Goal: Task Accomplishment & Management: Manage account settings

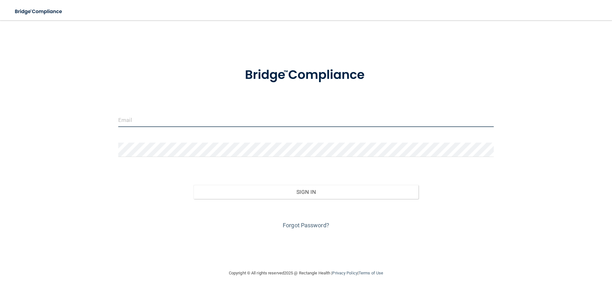
click at [232, 118] on input "email" at bounding box center [306, 120] width 376 height 14
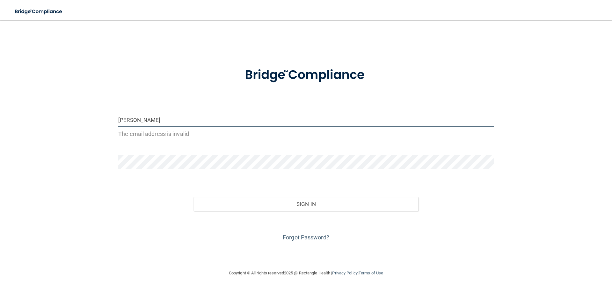
click at [143, 121] on input "[PERSON_NAME]" at bounding box center [306, 120] width 376 height 14
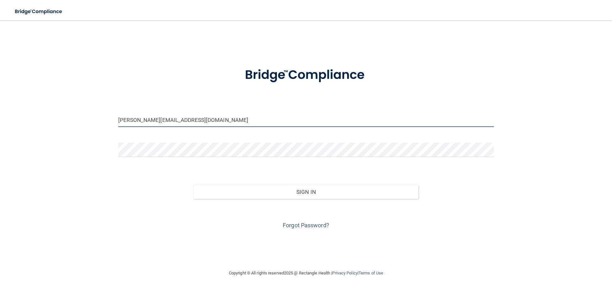
type input "[PERSON_NAME][EMAIL_ADDRESS][DOMAIN_NAME]"
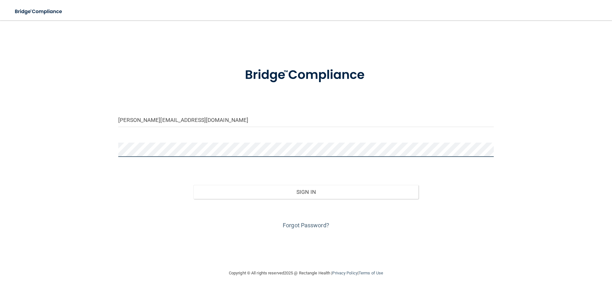
click at [194, 185] on button "Sign In" at bounding box center [306, 192] width 225 height 14
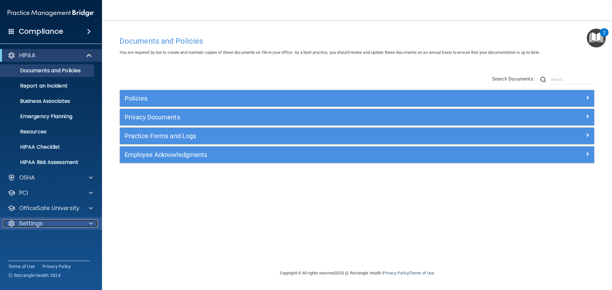
click at [39, 225] on p "Settings" at bounding box center [31, 224] width 24 height 8
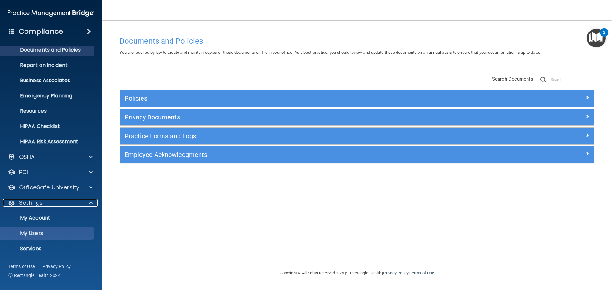
scroll to position [32, 0]
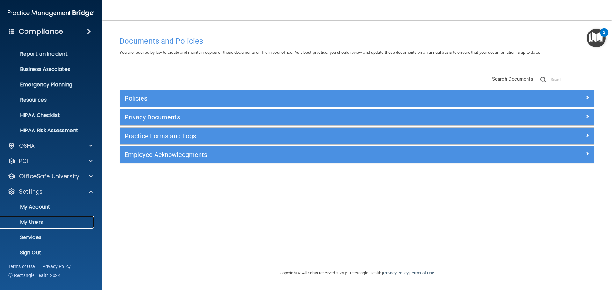
click at [38, 223] on p "My Users" at bounding box center [47, 222] width 87 height 6
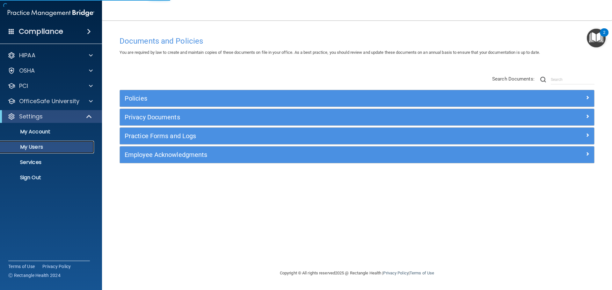
select select "20"
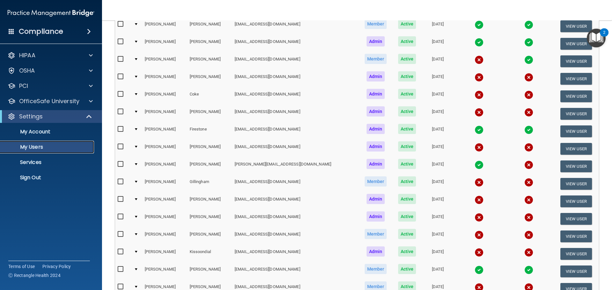
scroll to position [191, 0]
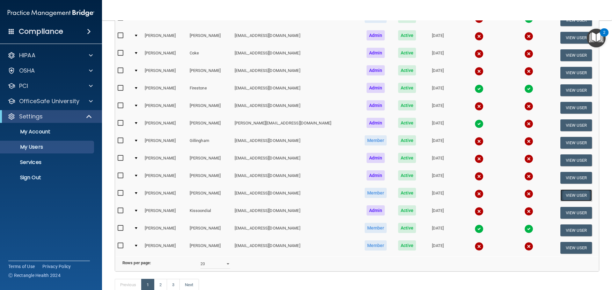
click at [568, 193] on button "View User" at bounding box center [577, 196] width 32 height 12
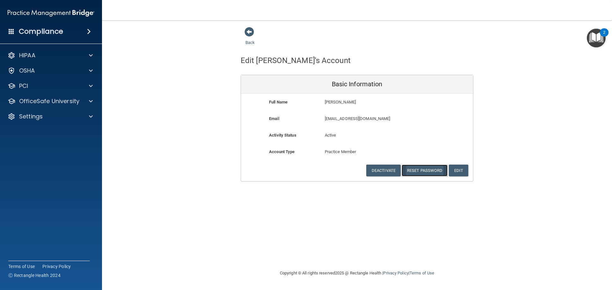
click at [423, 171] on button "Reset Password" at bounding box center [425, 171] width 46 height 12
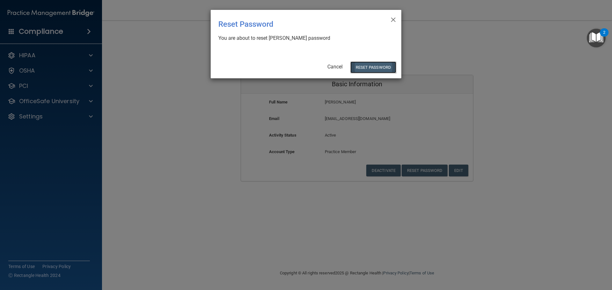
click at [370, 66] on button "Reset Password" at bounding box center [373, 68] width 46 height 12
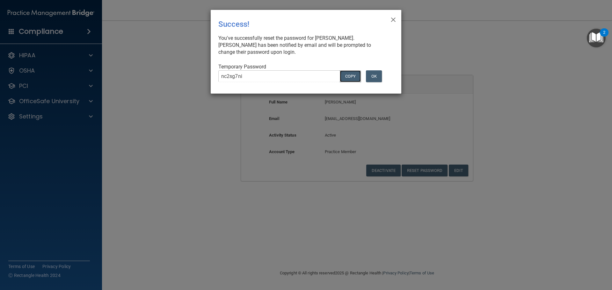
click at [353, 78] on button "COPY" at bounding box center [350, 76] width 21 height 12
click at [378, 74] on button "OK" at bounding box center [374, 76] width 16 height 12
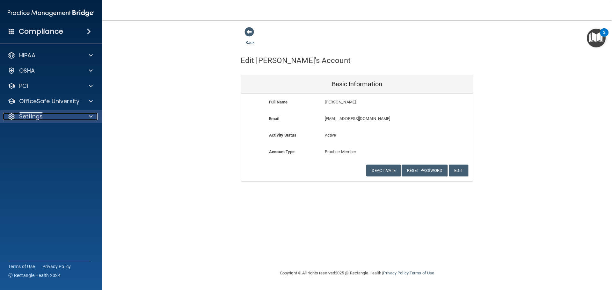
click at [28, 117] on p "Settings" at bounding box center [31, 117] width 24 height 8
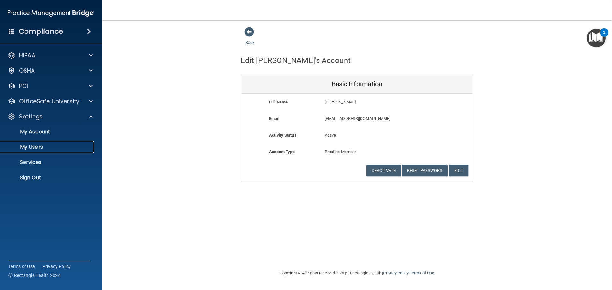
click at [30, 146] on p "My Users" at bounding box center [47, 147] width 87 height 6
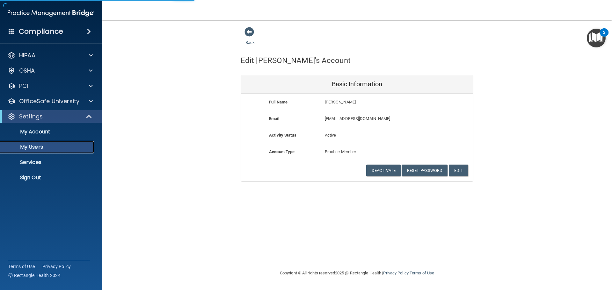
select select "20"
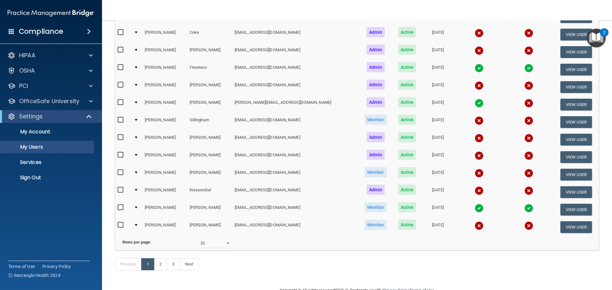
scroll to position [223, 0]
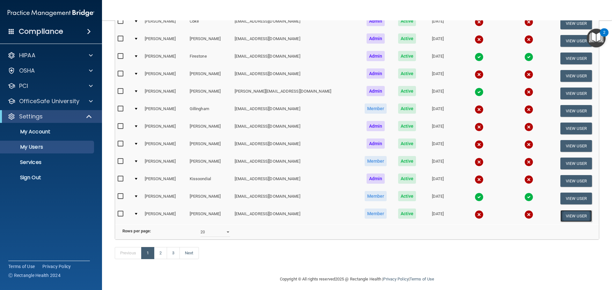
click at [564, 217] on button "View User" at bounding box center [577, 216] width 32 height 12
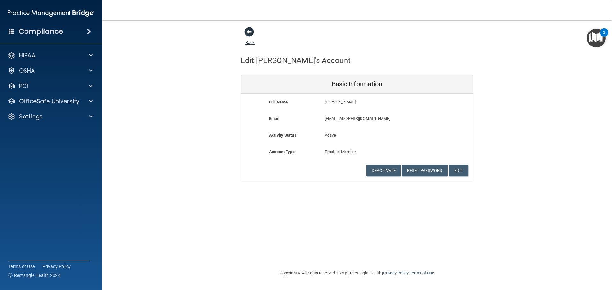
click at [247, 32] on span at bounding box center [250, 32] width 10 height 10
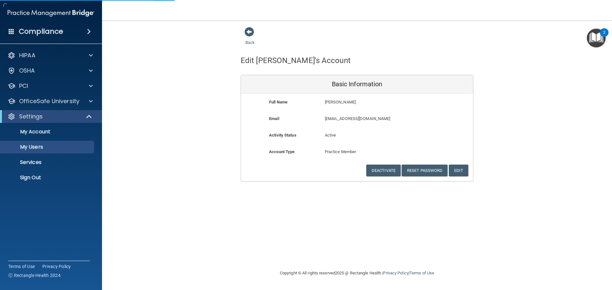
select select "20"
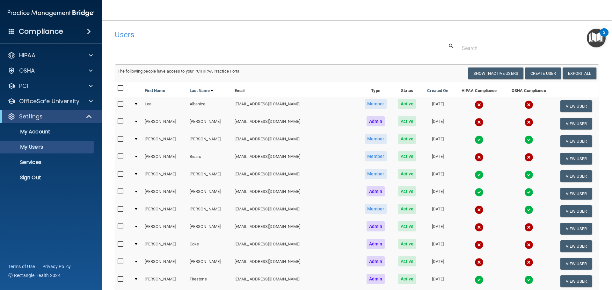
click at [121, 104] on input "checkbox" at bounding box center [121, 104] width 7 height 5
checkbox input "true"
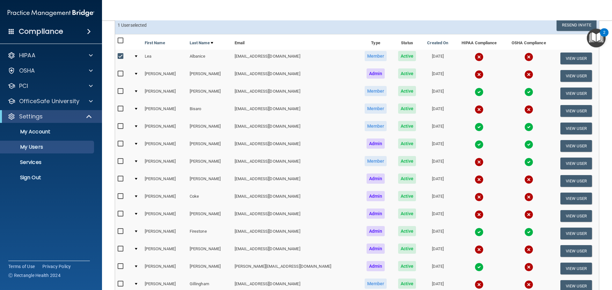
scroll to position [64, 0]
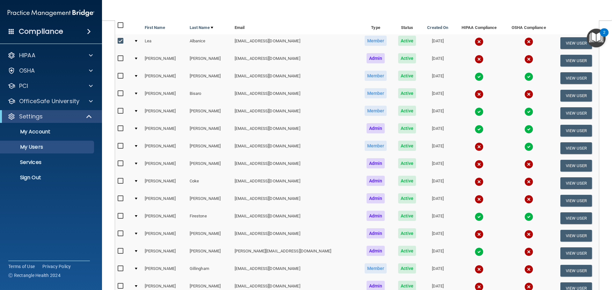
click at [122, 59] on input "checkbox" at bounding box center [121, 58] width 7 height 5
checkbox input "true"
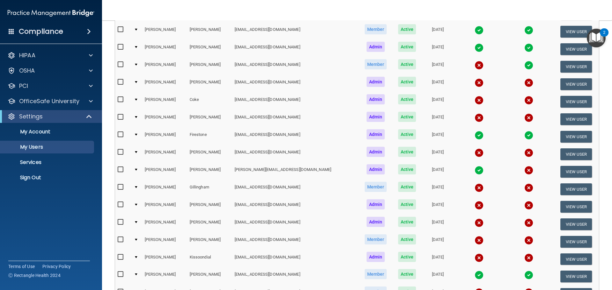
scroll to position [159, 0]
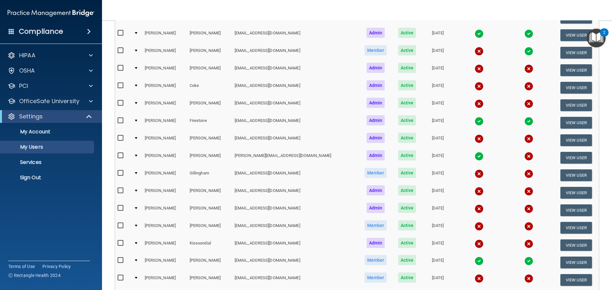
click at [121, 104] on input "checkbox" at bounding box center [121, 103] width 7 height 5
checkbox input "true"
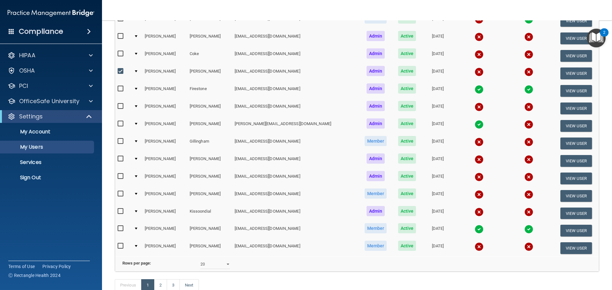
scroll to position [223, 0]
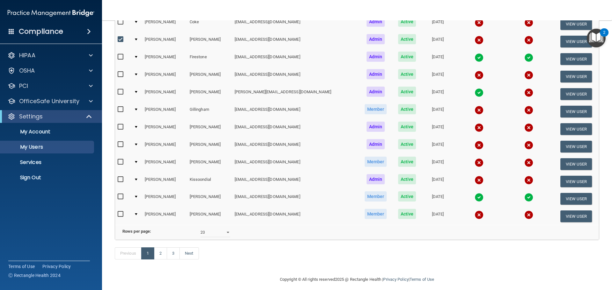
click at [120, 128] on input "checkbox" at bounding box center [121, 127] width 7 height 5
checkbox input "true"
click at [121, 160] on input "checkbox" at bounding box center [121, 162] width 7 height 5
checkbox input "true"
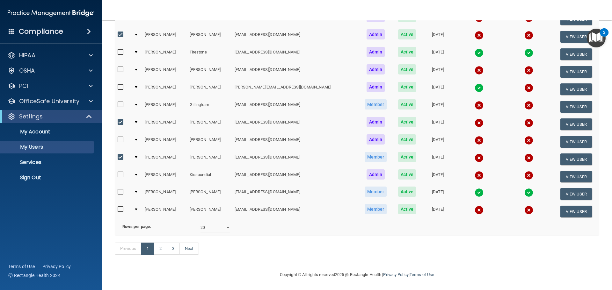
click at [119, 207] on input "checkbox" at bounding box center [121, 209] width 7 height 5
checkbox input "true"
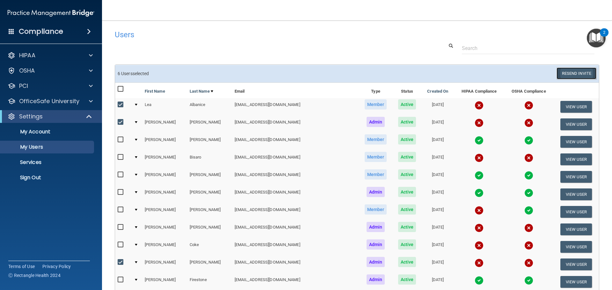
click at [571, 76] on button "Resend Invite" at bounding box center [577, 74] width 40 height 12
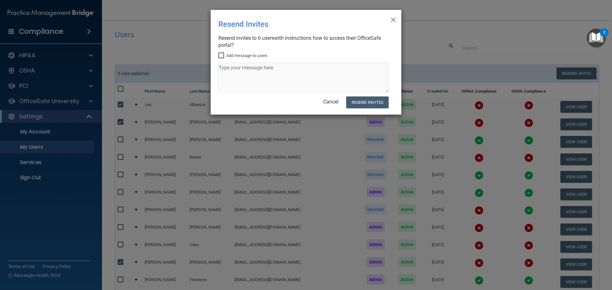
click at [221, 55] on input "Add message to users" at bounding box center [221, 55] width 7 height 5
checkbox input "true"
click at [236, 72] on textarea at bounding box center [303, 78] width 170 height 30
type textarea "New invites for OSHA/HIPAA reviews"
click at [370, 102] on button "Resend Invites" at bounding box center [367, 103] width 42 height 12
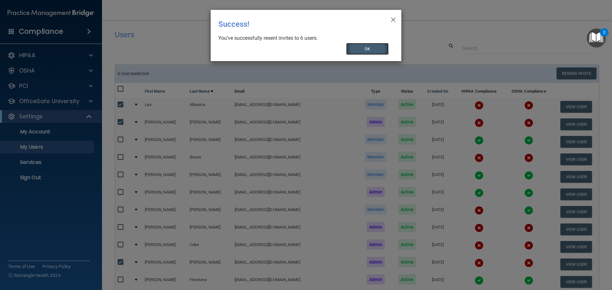
click at [361, 51] on button "OK" at bounding box center [367, 49] width 43 height 12
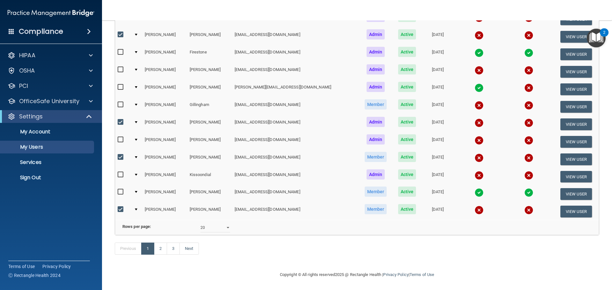
scroll to position [238, 0]
click at [165, 252] on link "2" at bounding box center [160, 249] width 13 height 12
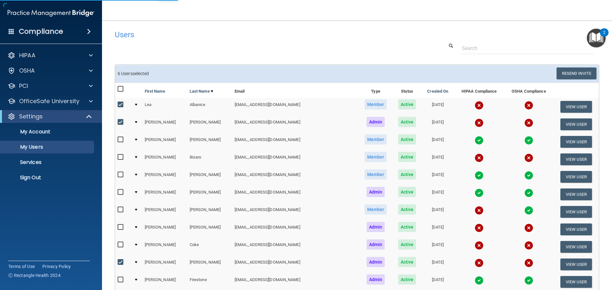
select select "20"
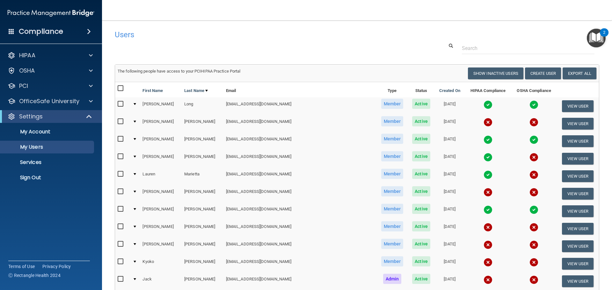
click at [122, 121] on input "checkbox" at bounding box center [121, 121] width 7 height 5
checkbox input "true"
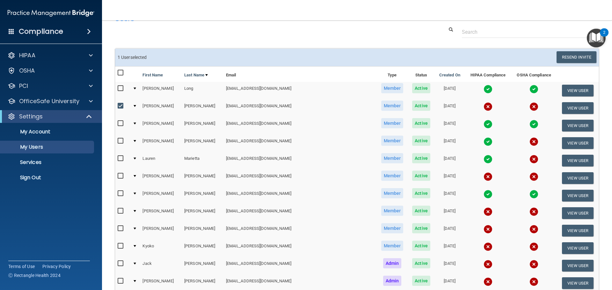
scroll to position [32, 0]
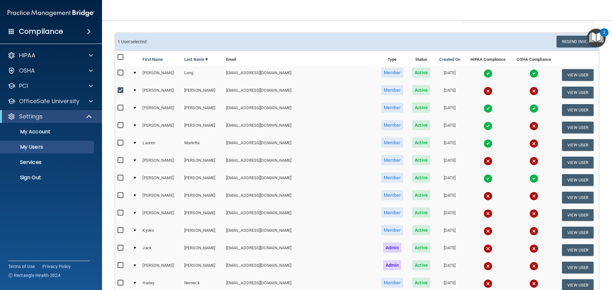
click at [121, 163] on input "checkbox" at bounding box center [121, 160] width 7 height 5
checkbox input "true"
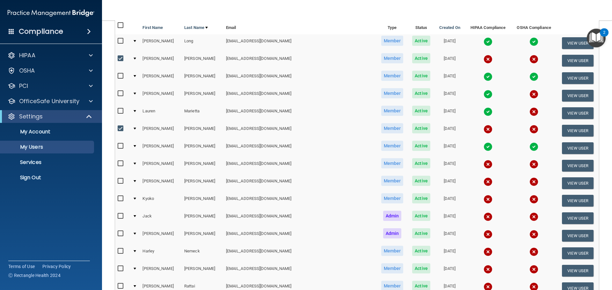
scroll to position [96, 0]
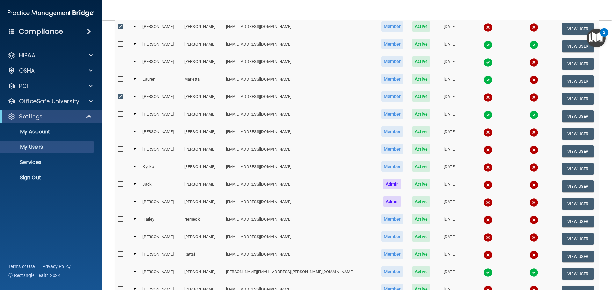
click at [119, 149] on input "checkbox" at bounding box center [121, 149] width 7 height 5
checkbox input "true"
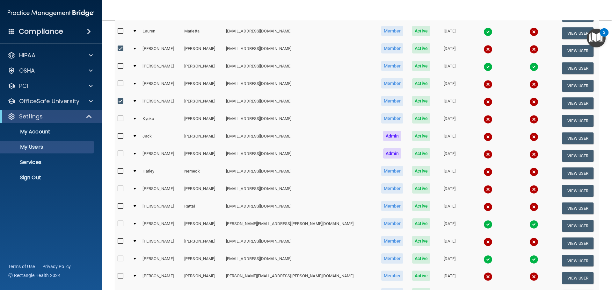
scroll to position [159, 0]
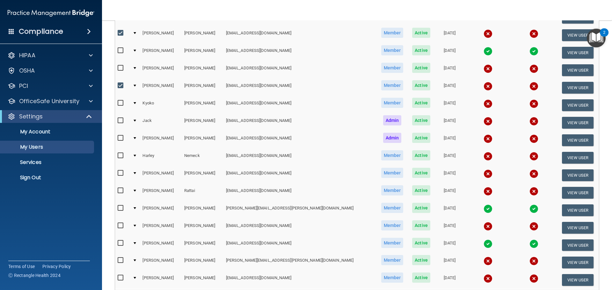
click at [118, 157] on input "checkbox" at bounding box center [121, 155] width 7 height 5
checkbox input "true"
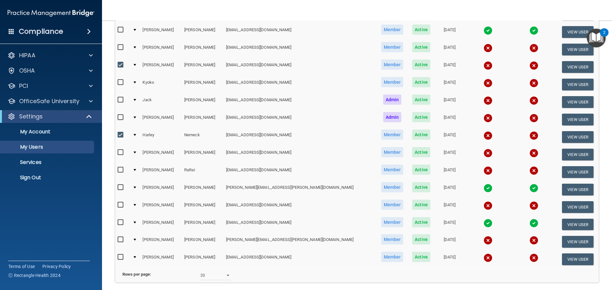
scroll to position [191, 0]
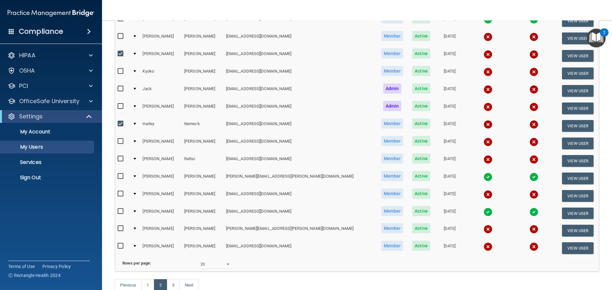
click at [120, 159] on input "checkbox" at bounding box center [121, 159] width 7 height 5
checkbox input "true"
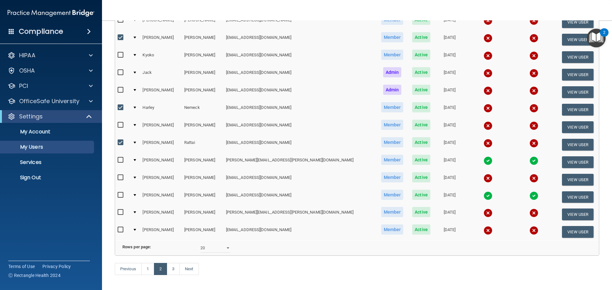
scroll to position [223, 0]
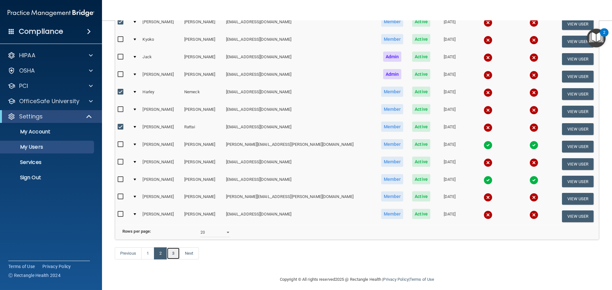
click at [173, 260] on link "3" at bounding box center [173, 254] width 13 height 12
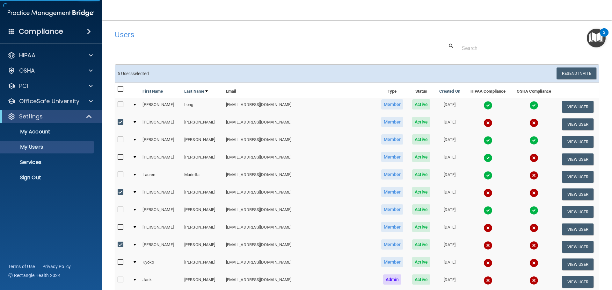
select select "20"
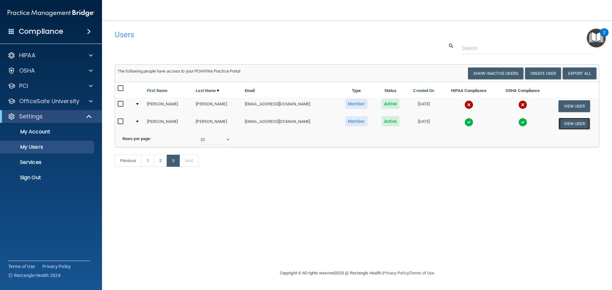
click at [575, 126] on button "View User" at bounding box center [575, 124] width 32 height 12
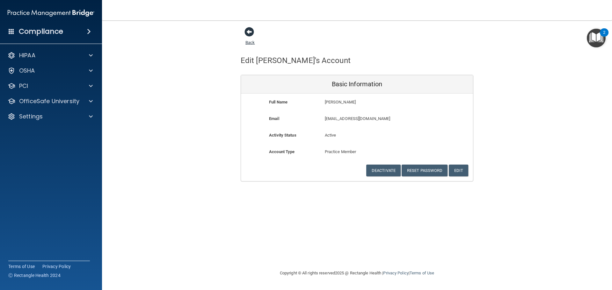
click at [251, 34] on span at bounding box center [250, 32] width 10 height 10
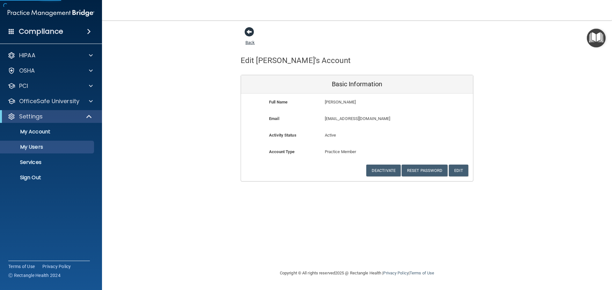
select select "20"
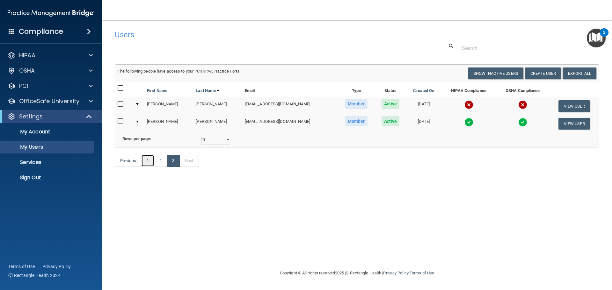
click at [146, 167] on link "1" at bounding box center [147, 161] width 13 height 12
select select "20"
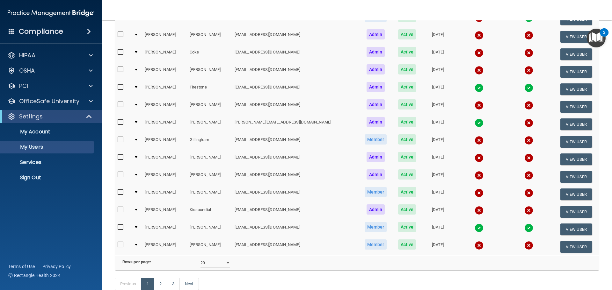
scroll to position [237, 0]
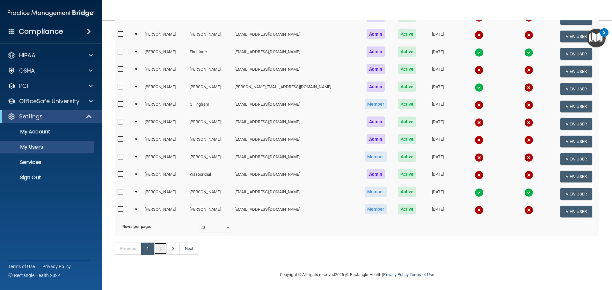
click at [161, 251] on link "2" at bounding box center [160, 249] width 13 height 12
select select "20"
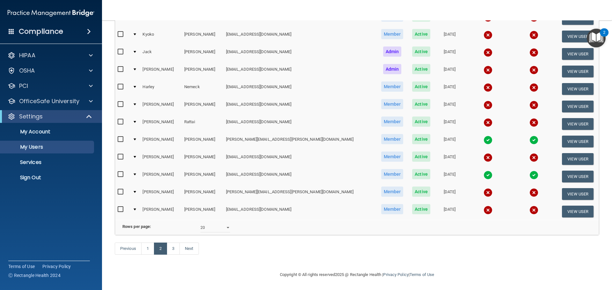
scroll to position [237, 0]
click at [121, 120] on input "checkbox" at bounding box center [121, 122] width 7 height 5
checkbox input "true"
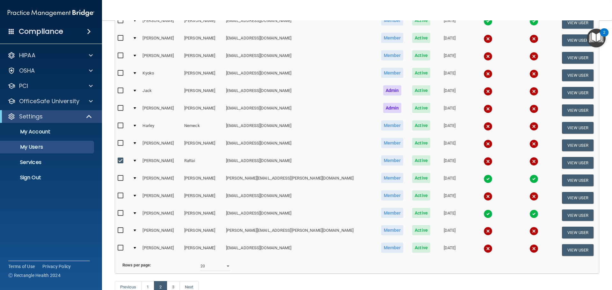
scroll to position [174, 0]
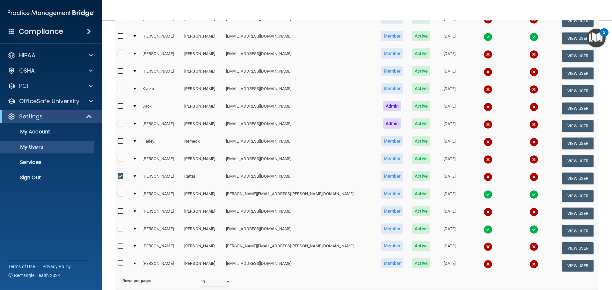
click at [119, 143] on input "checkbox" at bounding box center [121, 141] width 7 height 5
checkbox input "true"
click at [120, 123] on input "checkbox" at bounding box center [121, 123] width 7 height 5
checkbox input "true"
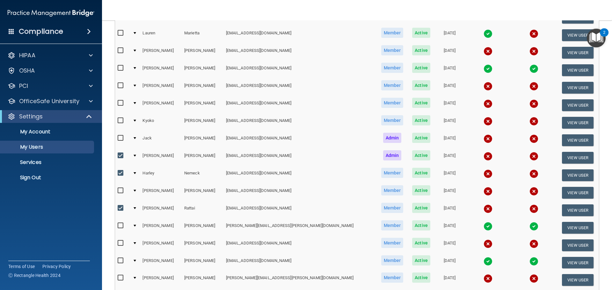
scroll to position [110, 0]
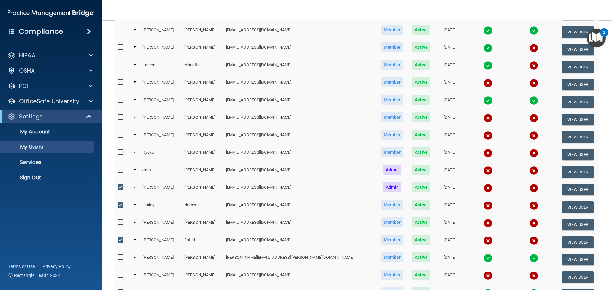
click at [121, 136] on input "checkbox" at bounding box center [121, 135] width 7 height 5
checkbox input "true"
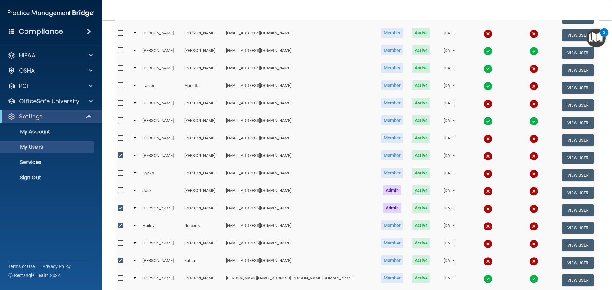
scroll to position [78, 0]
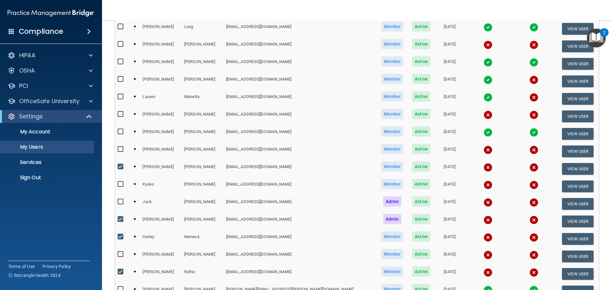
click at [121, 114] on input "checkbox" at bounding box center [121, 114] width 7 height 5
checkbox input "true"
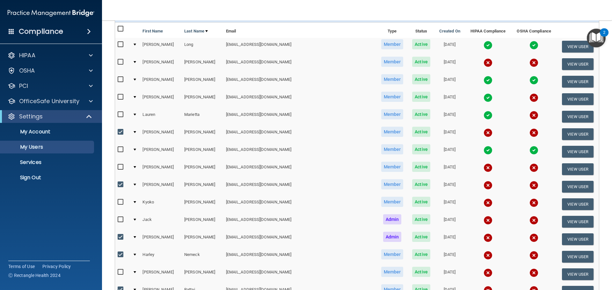
scroll to position [46, 0]
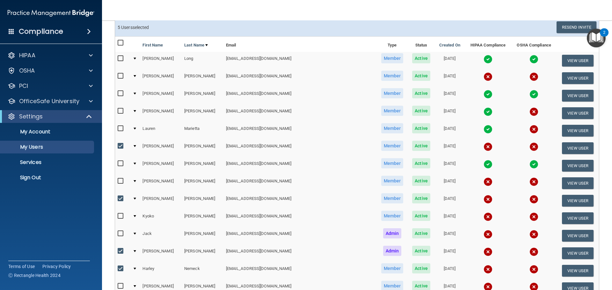
click at [120, 75] on input "checkbox" at bounding box center [121, 76] width 7 height 5
checkbox input "true"
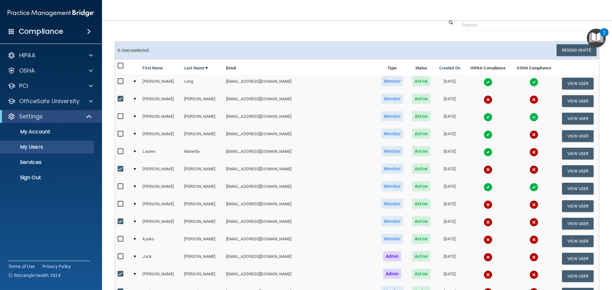
scroll to position [0, 0]
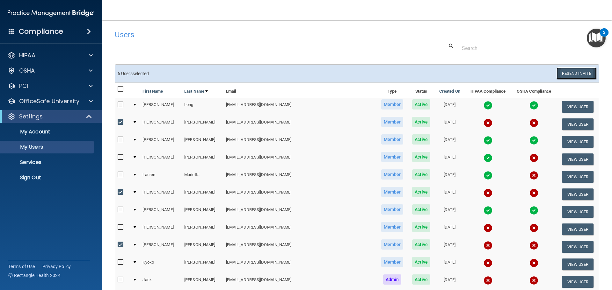
click at [575, 70] on button "Resend Invite" at bounding box center [577, 74] width 40 height 12
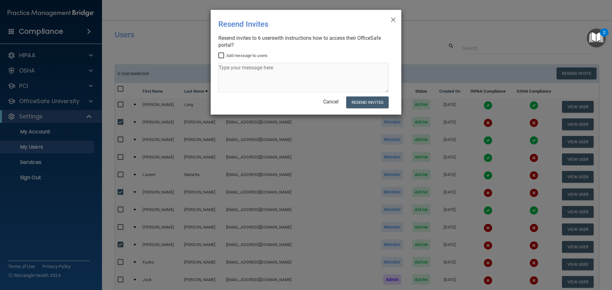
click at [220, 53] on input "Add message to users" at bounding box center [221, 55] width 7 height 5
checkbox input "true"
click at [227, 69] on textarea at bounding box center [303, 78] width 170 height 30
type textarea "New invite for OSHA/HIPAA training"
click at [375, 102] on button "Resend Invites" at bounding box center [367, 103] width 42 height 12
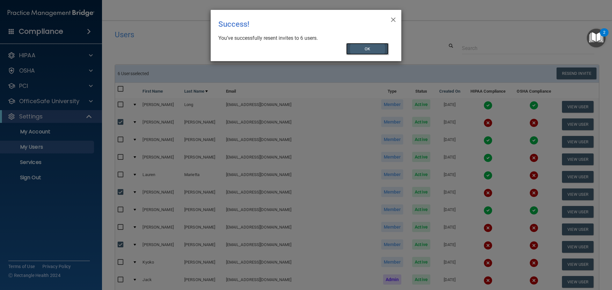
click at [360, 50] on button "OK" at bounding box center [367, 49] width 43 height 12
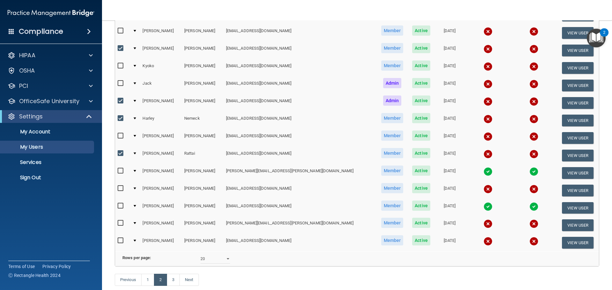
scroll to position [238, 0]
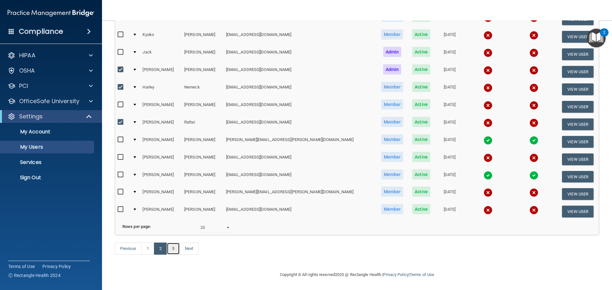
click at [175, 249] on link "3" at bounding box center [173, 249] width 13 height 12
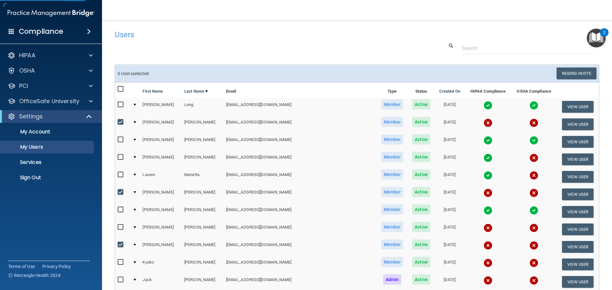
select select "20"
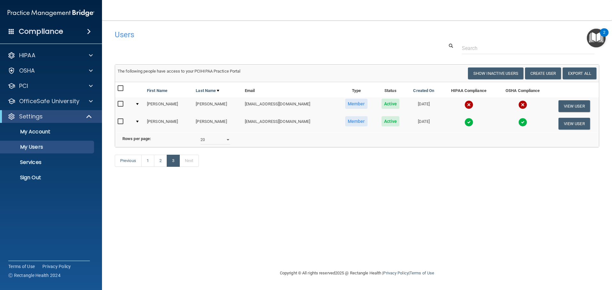
click at [596, 38] on img "Open Resource Center, 2 new notifications" at bounding box center [596, 38] width 19 height 19
